Goal: Task Accomplishment & Management: Manage account settings

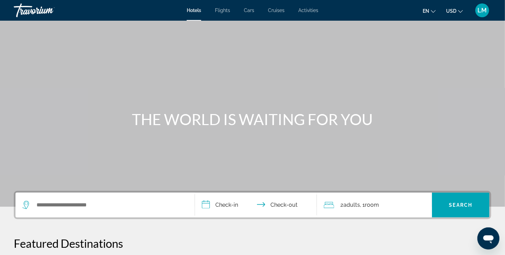
click at [480, 14] on div "LM" at bounding box center [482, 10] width 14 height 14
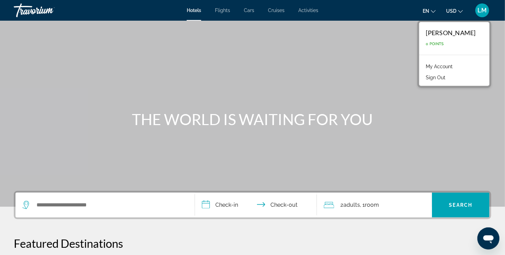
click at [447, 66] on link "My Account" at bounding box center [440, 66] width 34 height 9
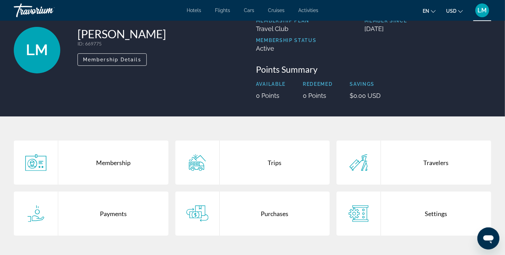
scroll to position [37, 0]
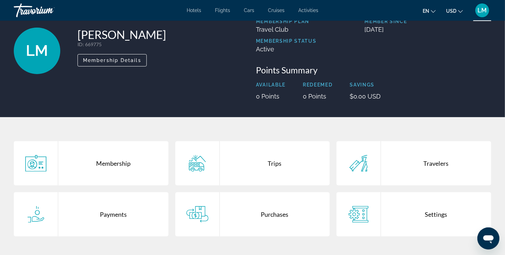
click at [277, 209] on div "Purchases" at bounding box center [275, 214] width 110 height 44
